Goal: Task Accomplishment & Management: Use online tool/utility

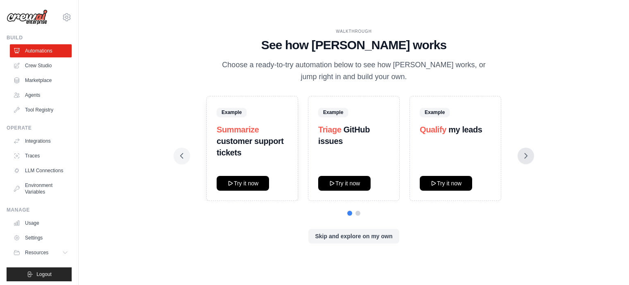
click at [525, 158] on icon at bounding box center [526, 155] width 2 height 5
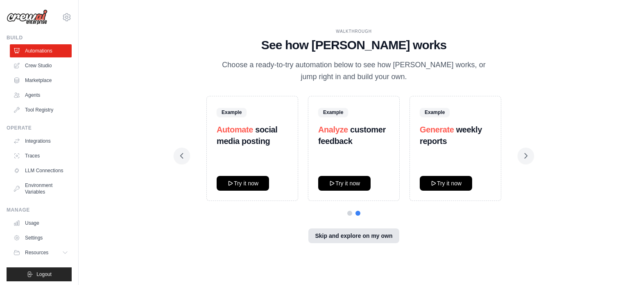
click at [371, 237] on button "Skip and explore on my own" at bounding box center [353, 235] width 90 height 15
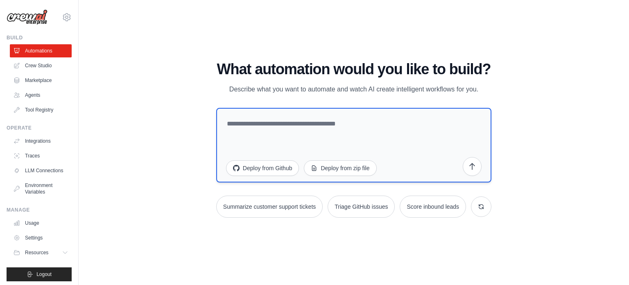
click at [328, 122] on textarea at bounding box center [353, 145] width 275 height 75
click at [282, 122] on textarea at bounding box center [353, 145] width 275 height 75
type textarea "*"
click at [39, 174] on link "LLM Connections" at bounding box center [42, 170] width 62 height 13
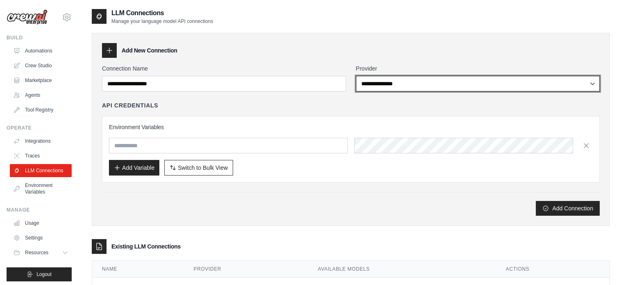
click at [390, 80] on select "**********" at bounding box center [478, 84] width 244 height 16
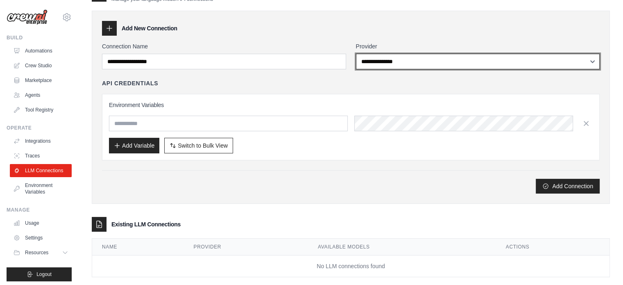
scroll to position [34, 0]
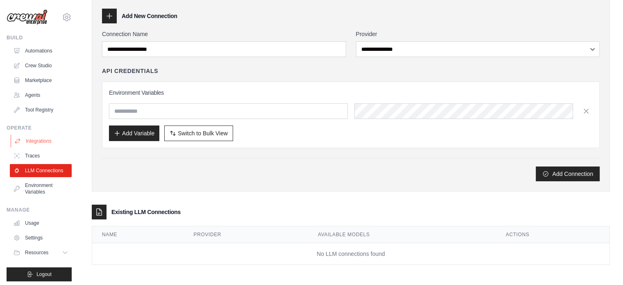
click at [41, 140] on link "Integrations" at bounding box center [42, 140] width 62 height 13
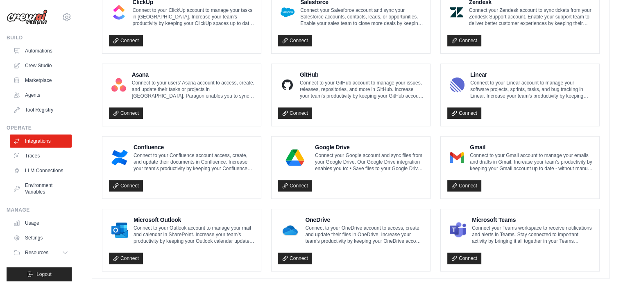
scroll to position [484, 0]
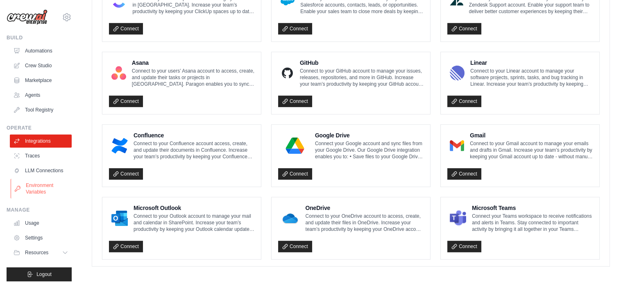
click at [41, 193] on link "Environment Variables" at bounding box center [42, 189] width 62 height 20
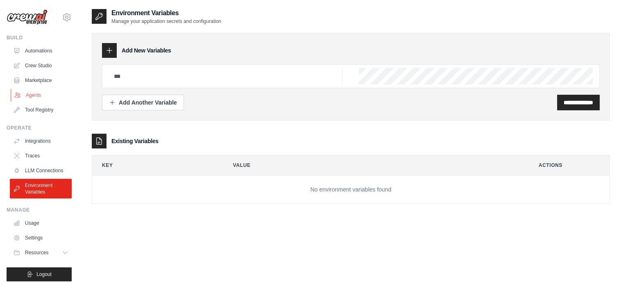
click at [41, 91] on link "Agents" at bounding box center [42, 94] width 62 height 13
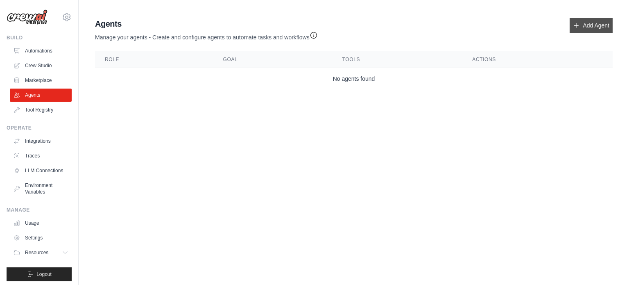
click at [572, 27] on link "Add Agent" at bounding box center [591, 25] width 43 height 15
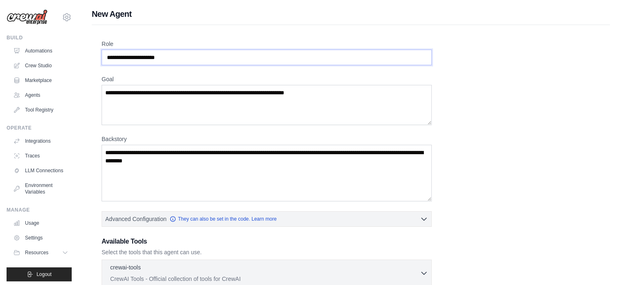
click at [176, 55] on input "Role" at bounding box center [267, 58] width 330 height 16
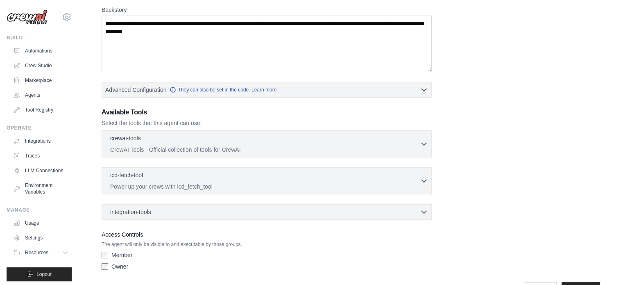
scroll to position [153, 0]
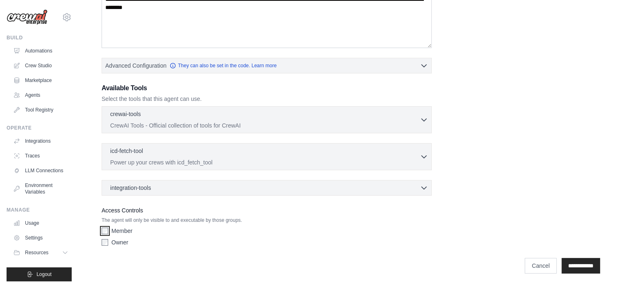
click at [107, 233] on div "Member" at bounding box center [267, 230] width 330 height 8
click at [103, 246] on div "Member Owner" at bounding box center [267, 237] width 330 height 23
click at [291, 115] on div "crewai-tools 0 selected" at bounding box center [265, 114] width 310 height 10
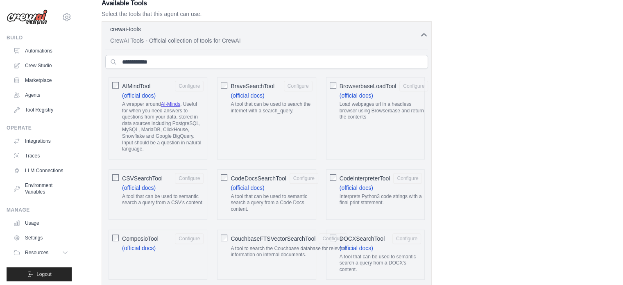
scroll to position [112, 0]
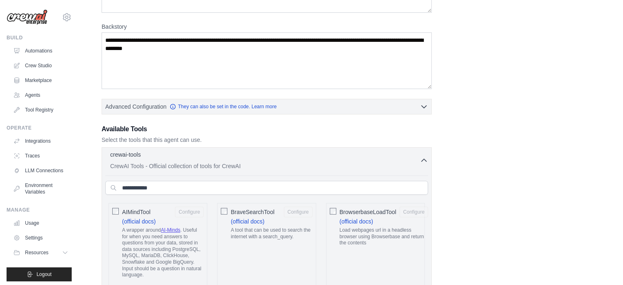
click at [296, 159] on div "crewai-tools 0 selected CrewAI Tools - Official collection of tools for CrewAI" at bounding box center [265, 160] width 310 height 20
